Goal: Task Accomplishment & Management: Manage account settings

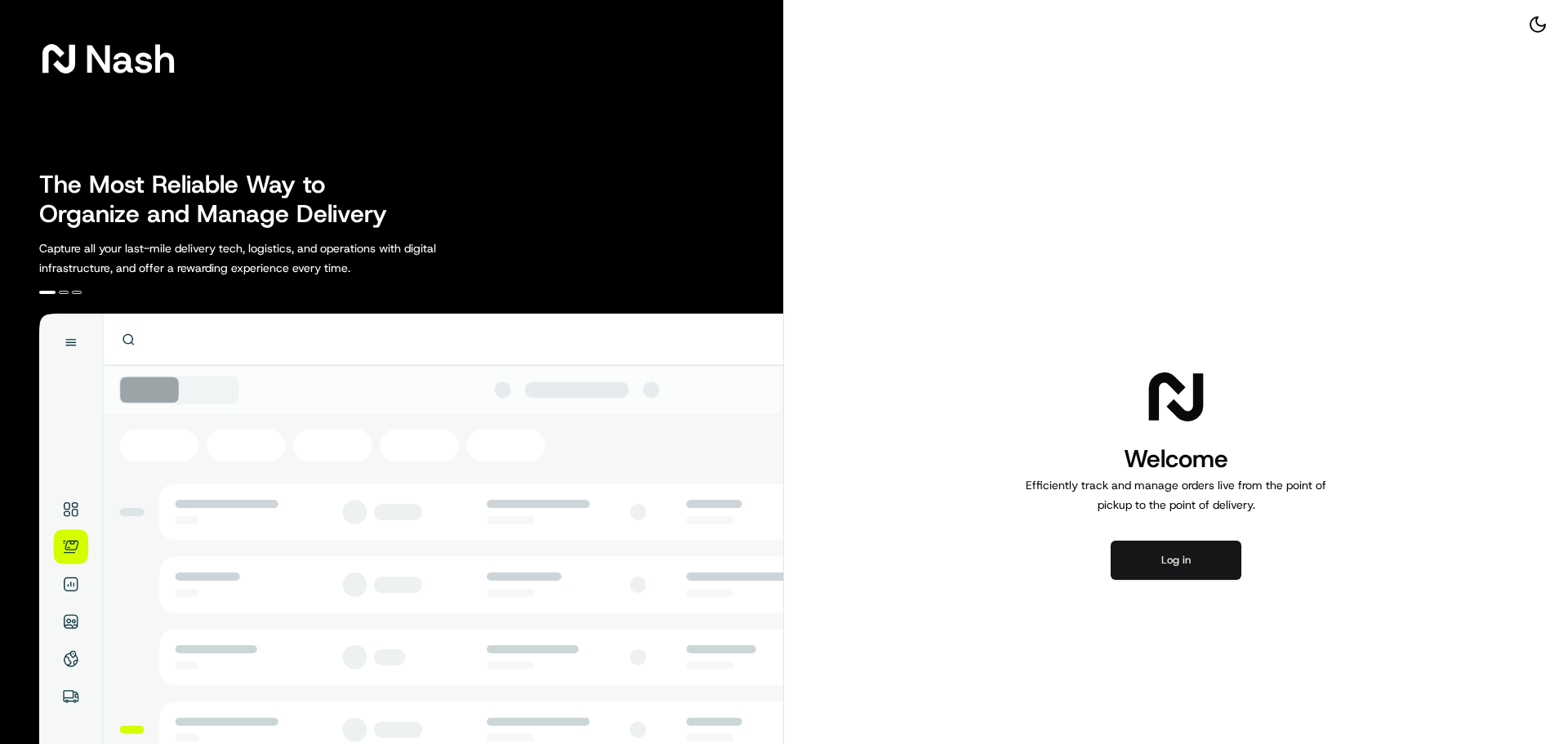
click at [1208, 561] on button "Log in" at bounding box center [1176, 560] width 131 height 40
